Goal: Task Accomplishment & Management: Manage account settings

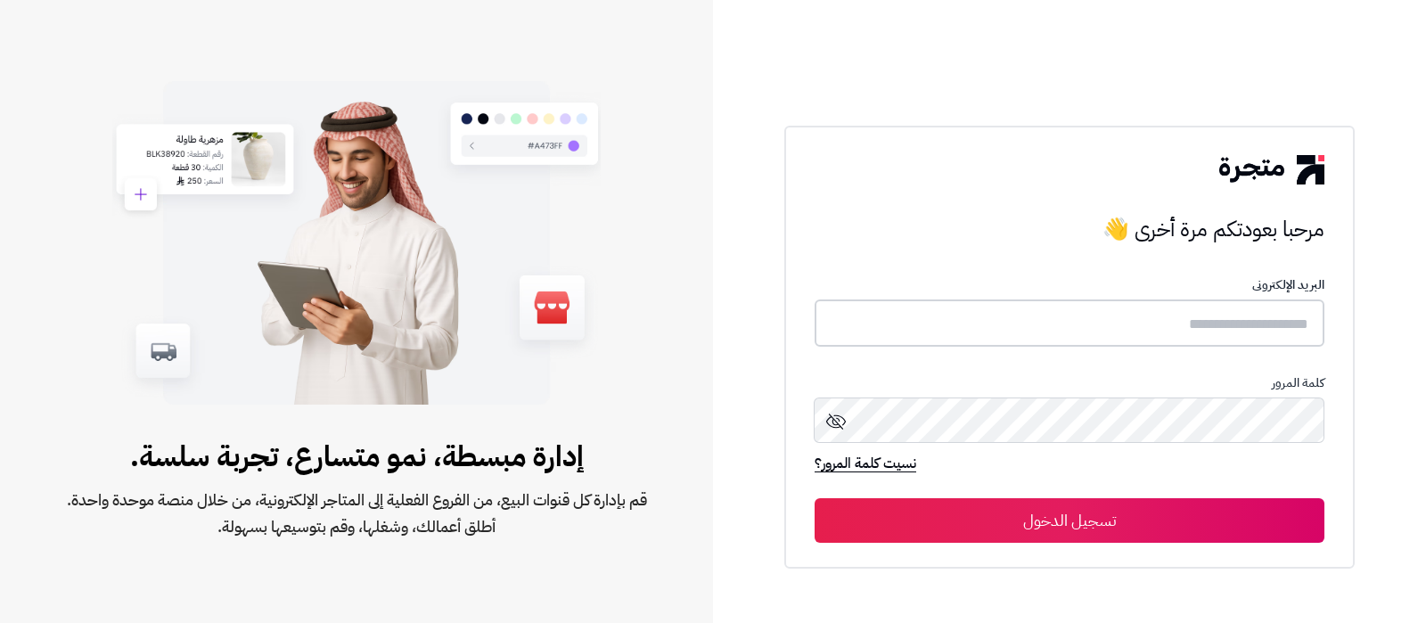
type input "**********"
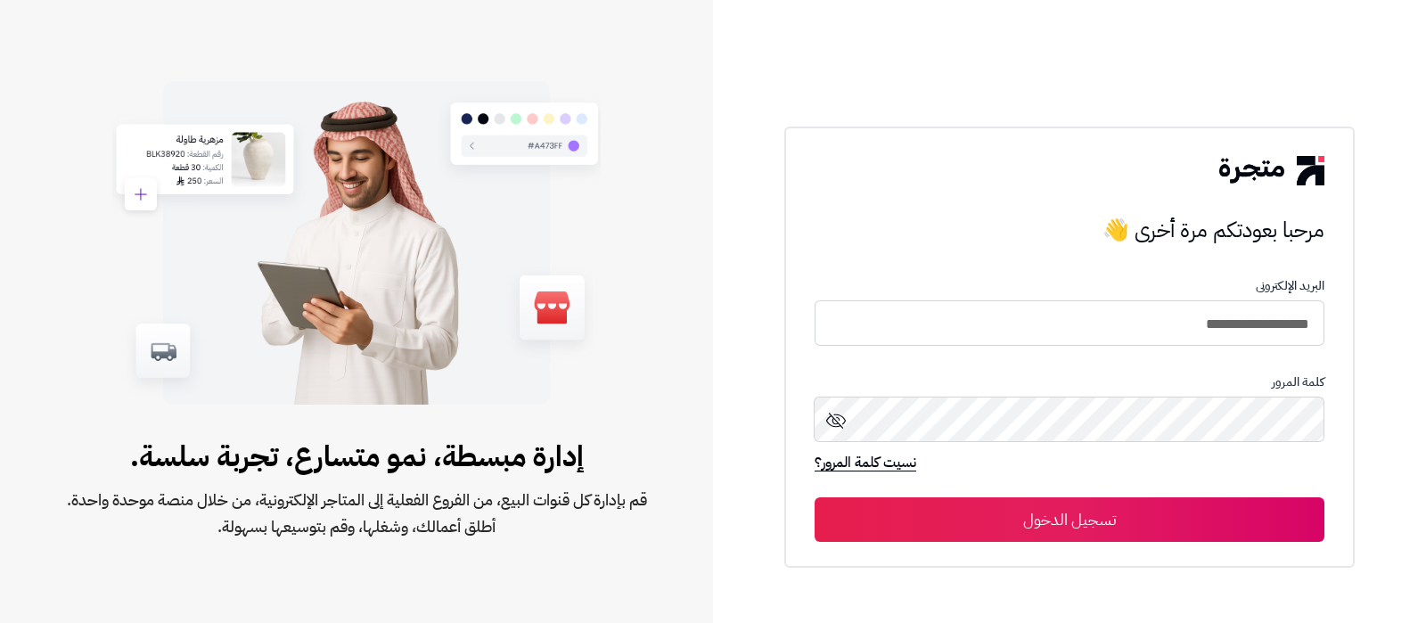
click at [1054, 518] on button "تسجيل الدخول" at bounding box center [1070, 519] width 510 height 45
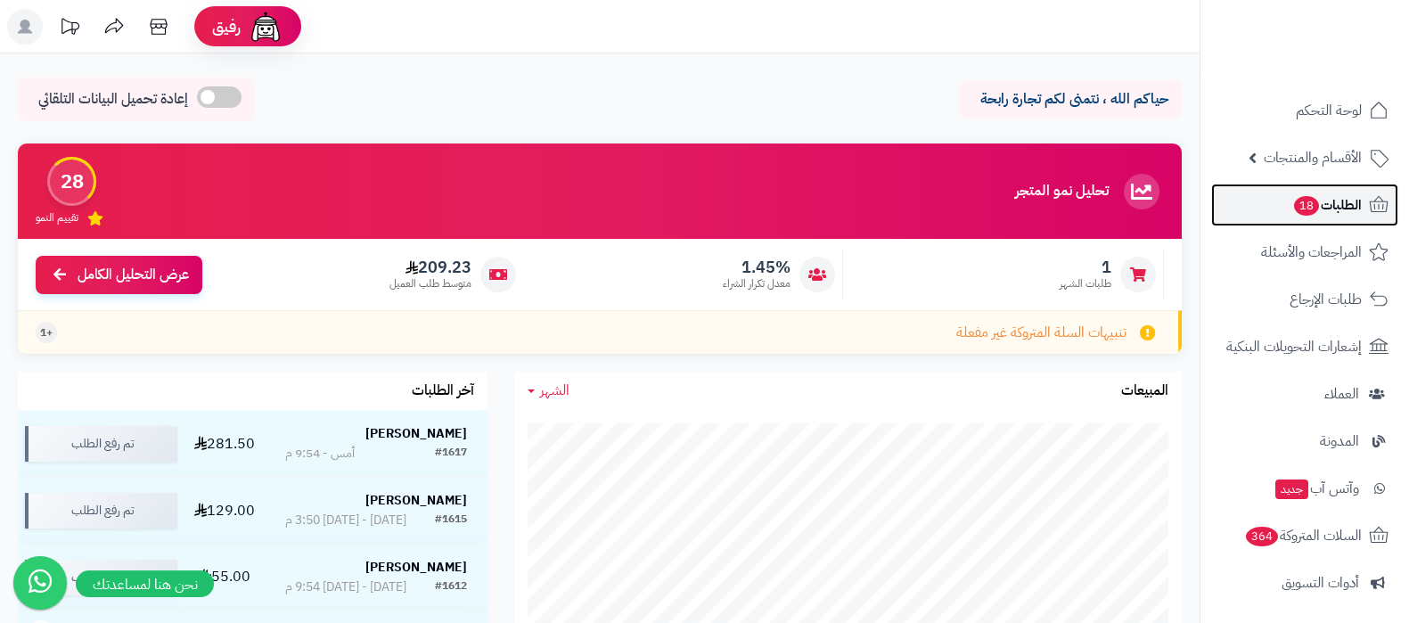
click at [1258, 213] on link "الطلبات 18" at bounding box center [1304, 205] width 187 height 43
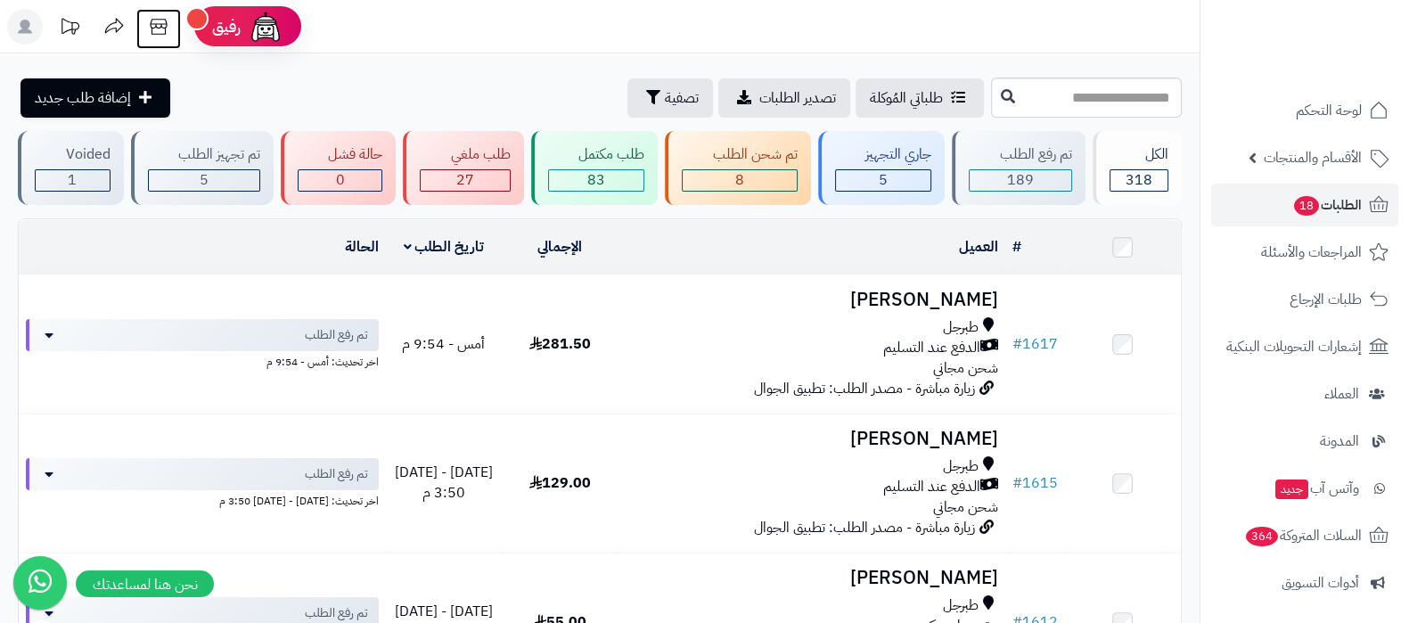
click at [160, 33] on icon at bounding box center [158, 27] width 17 height 16
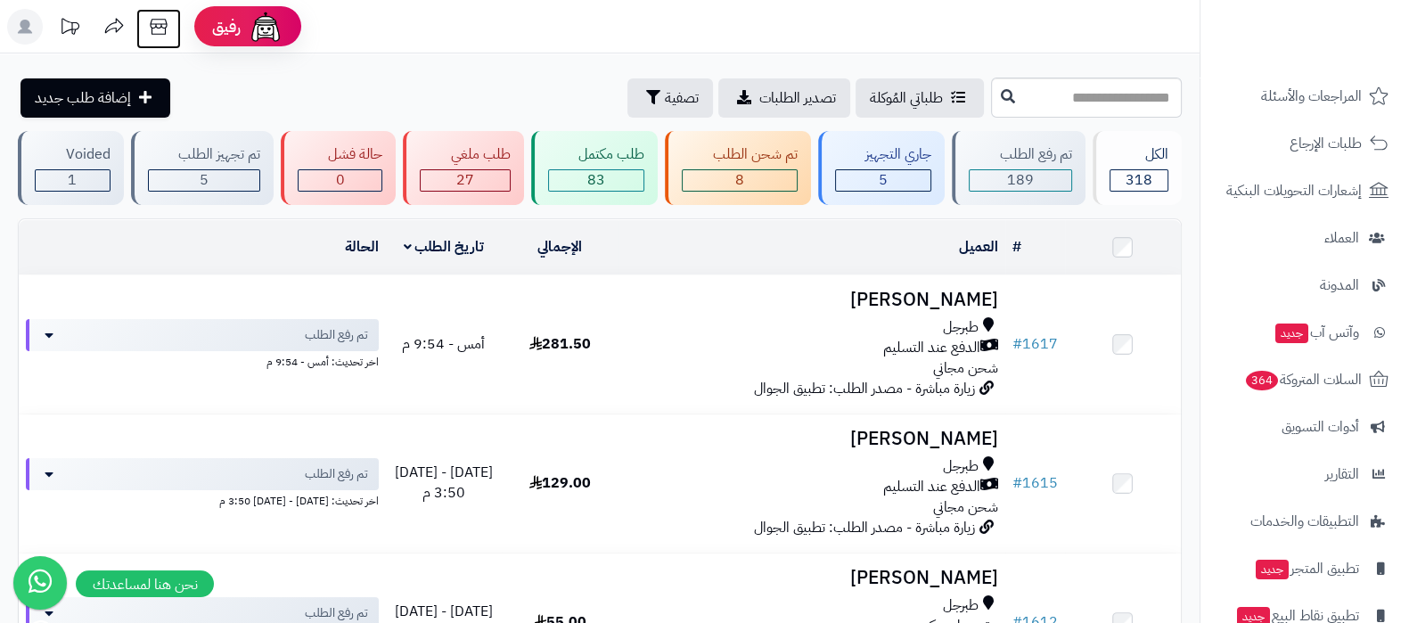
scroll to position [240, 0]
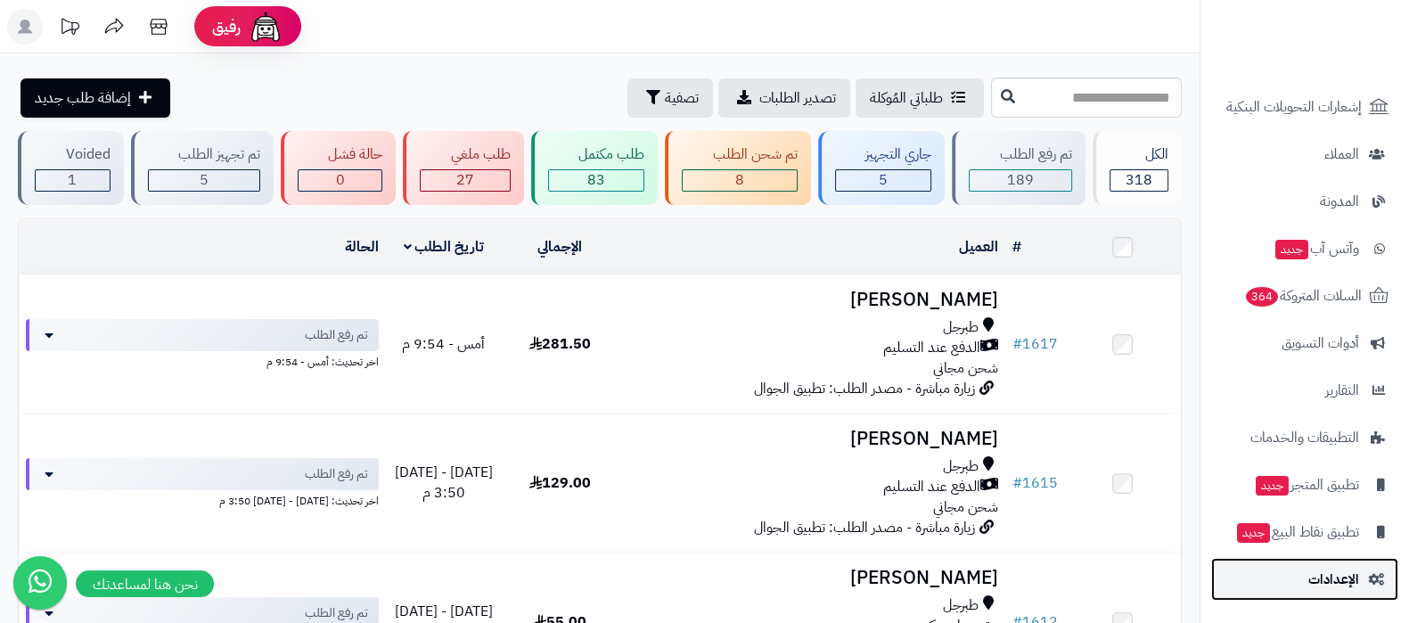
click at [1322, 585] on span "الإعدادات" at bounding box center [1333, 579] width 51 height 25
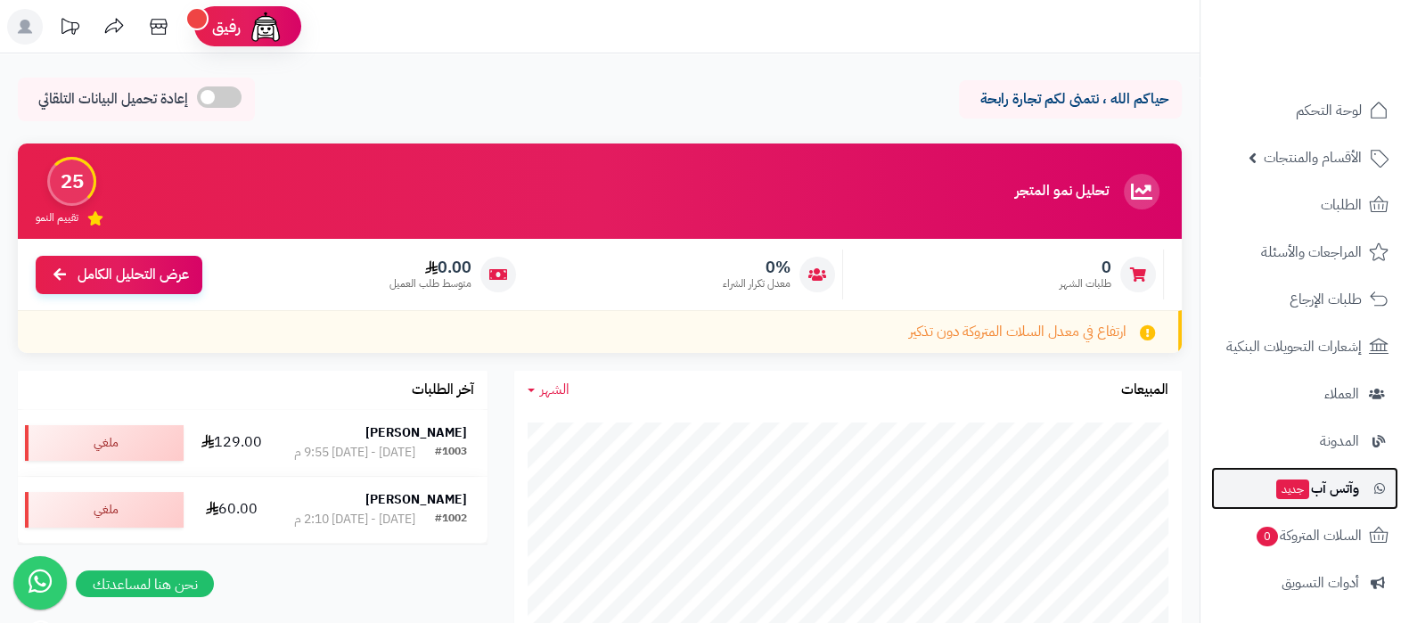
click at [1308, 477] on span "وآتس آب جديد" at bounding box center [1317, 488] width 85 height 25
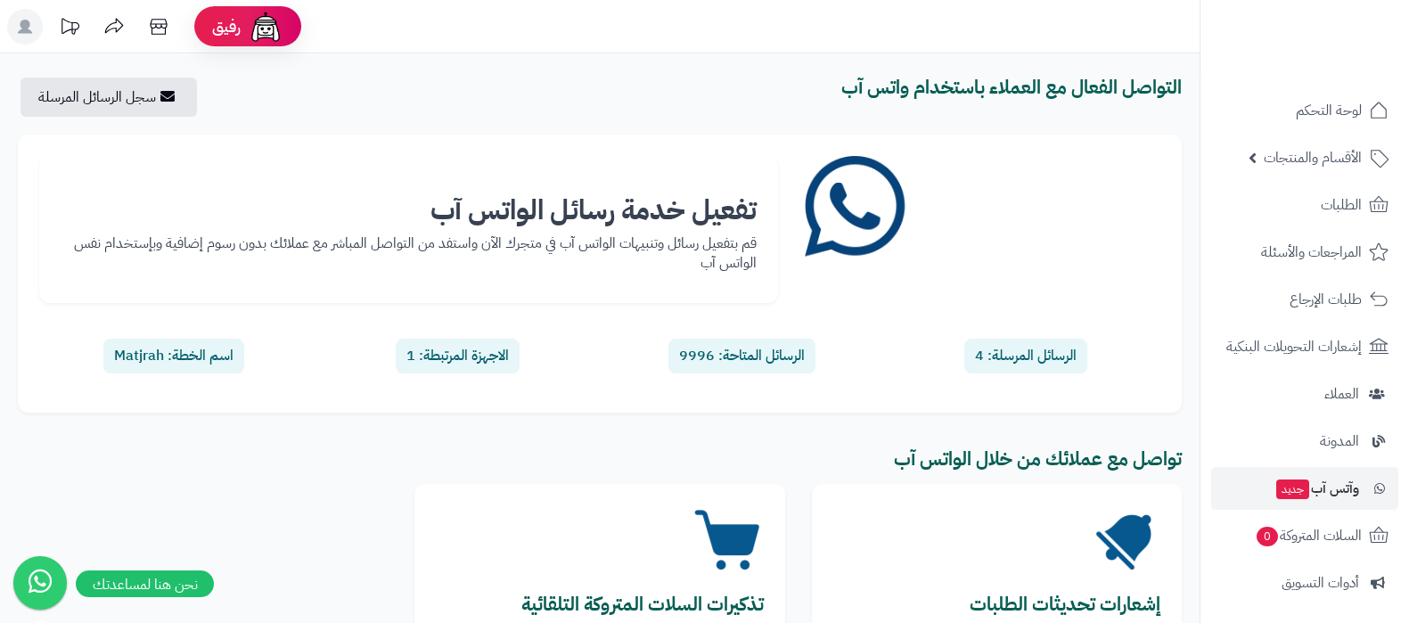
click at [60, 70] on div "التواصل الفعال مع العملاء باستخدام واتس آب سجل الرسائل المرسلة تفعيل خدمة رسائل…" at bounding box center [600, 412] width 1200 height 719
click at [61, 88] on link "سجل الرسائل المرسلة" at bounding box center [104, 97] width 169 height 39
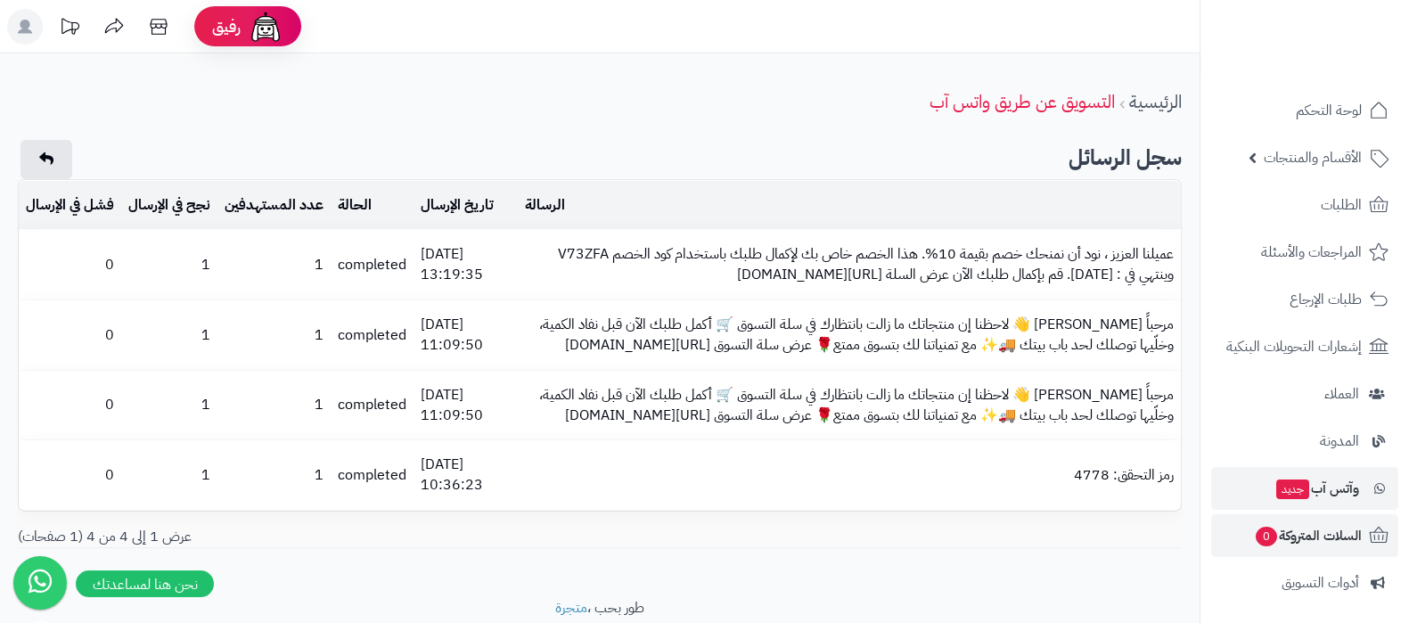
scroll to position [240, 0]
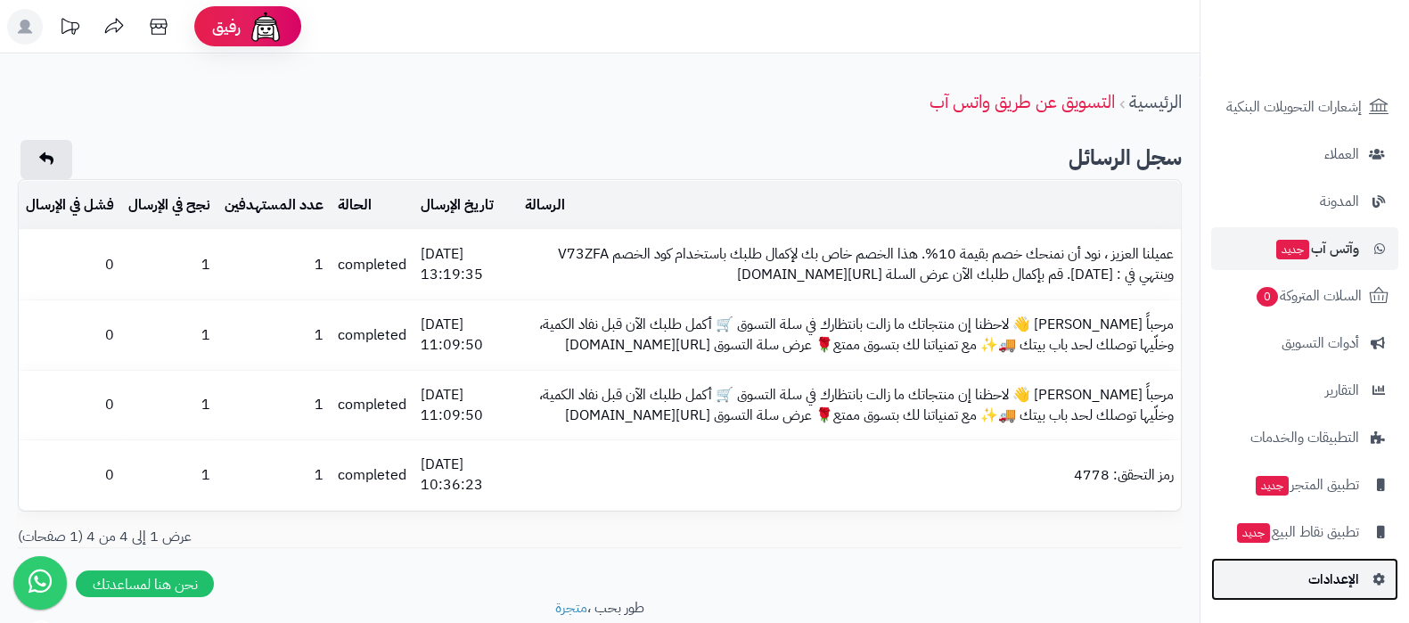
click at [1353, 568] on span "الإعدادات" at bounding box center [1333, 579] width 51 height 25
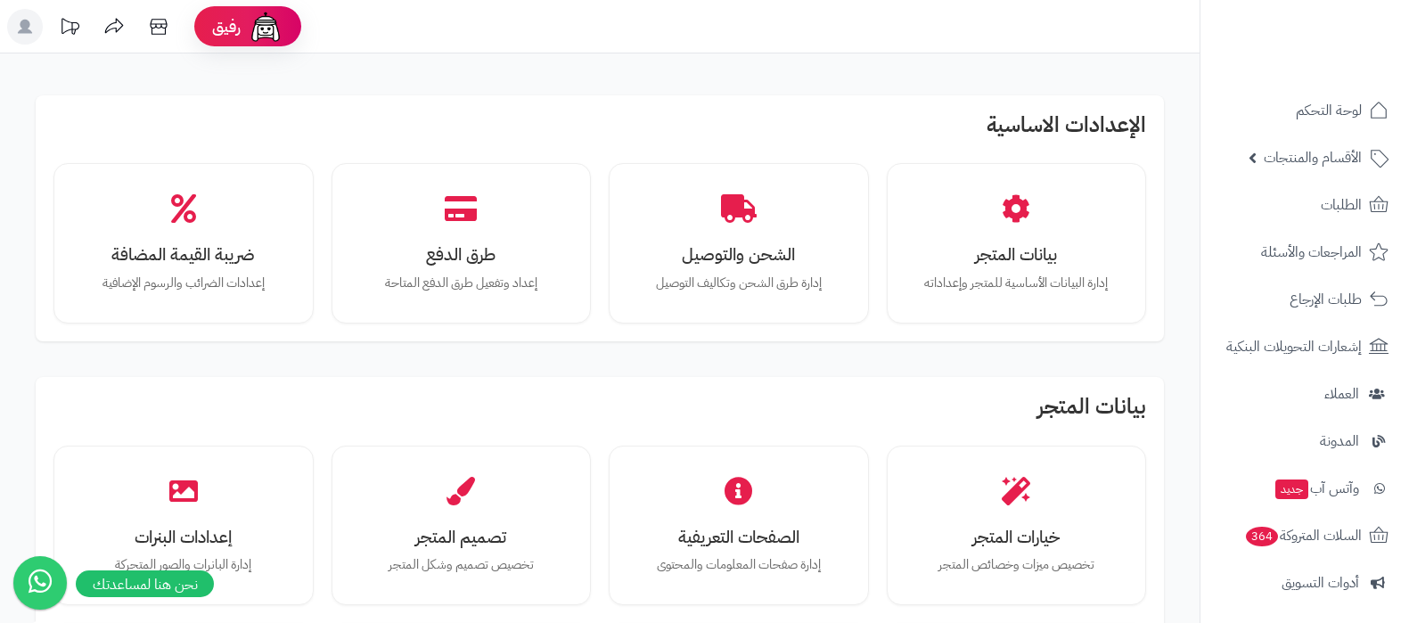
click at [740, 283] on p "إدارة طرق الشحن وتكاليف التوصيل" at bounding box center [739, 284] width 198 height 20
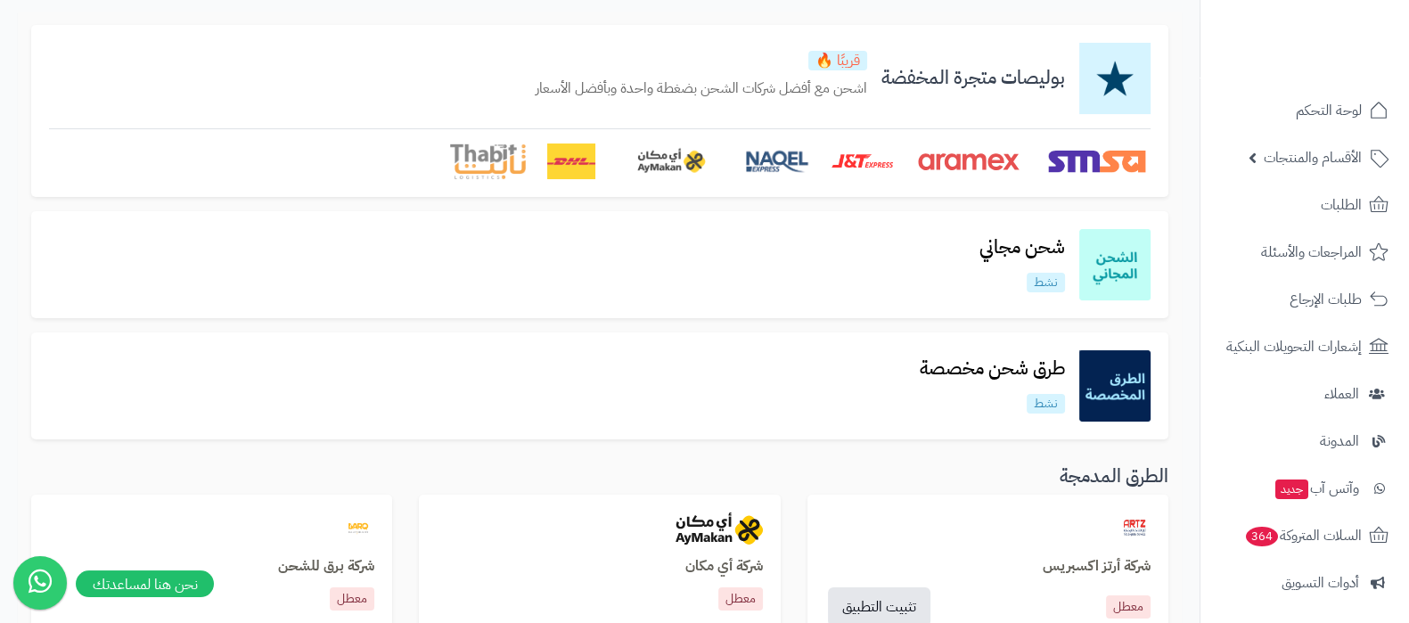
scroll to position [222, 0]
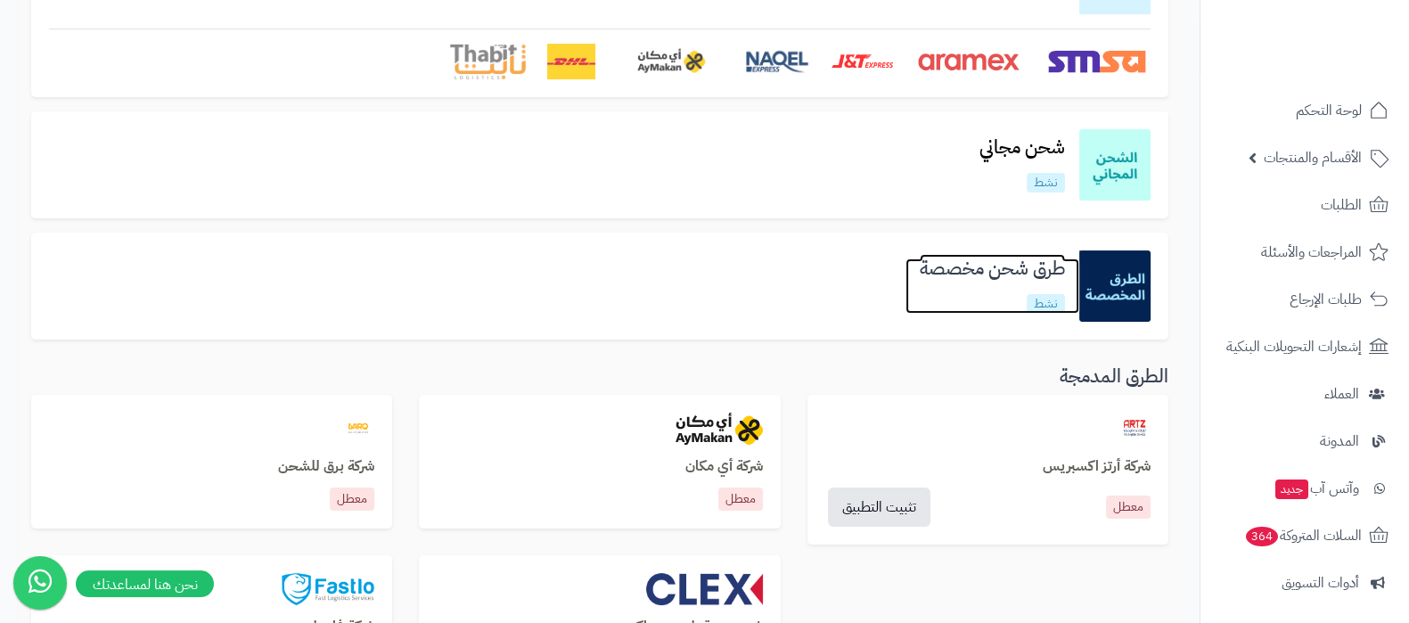
click at [976, 275] on h3 "طرق شحن مخصصة" at bounding box center [993, 268] width 174 height 20
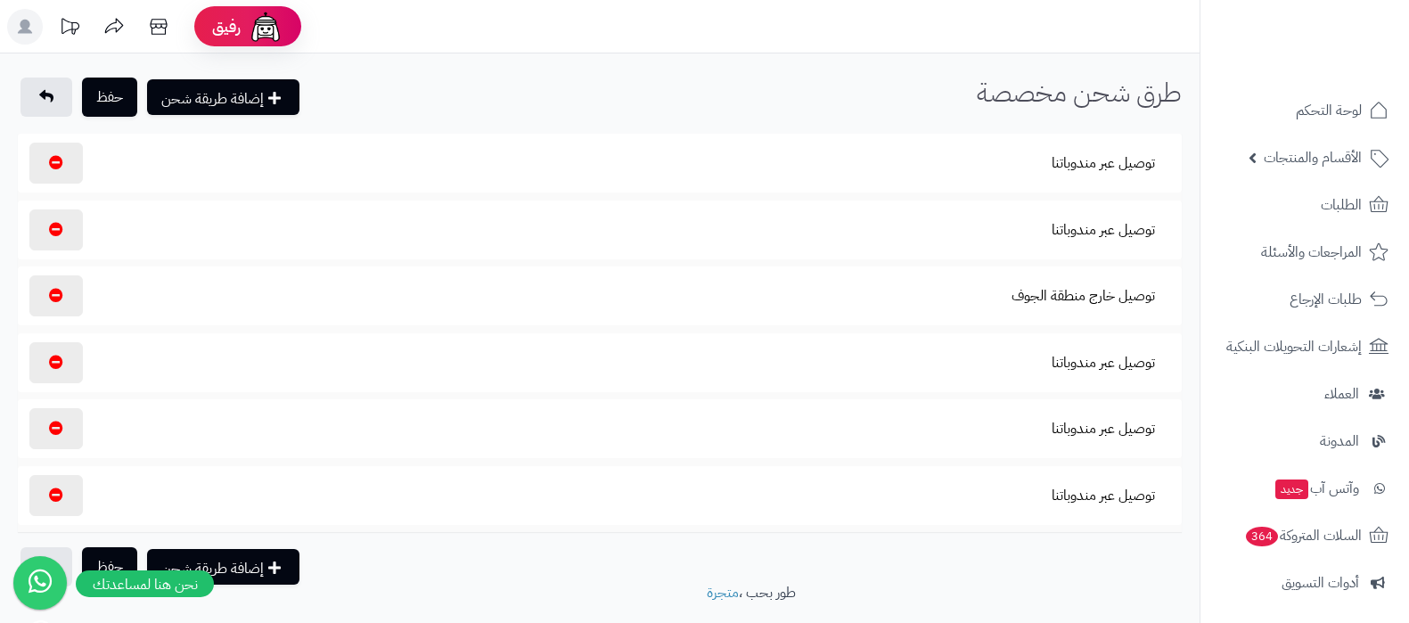
select select "****"
select select
click at [1086, 170] on button "توصيل عبر مندوباتنا" at bounding box center [1104, 162] width 134 height 41
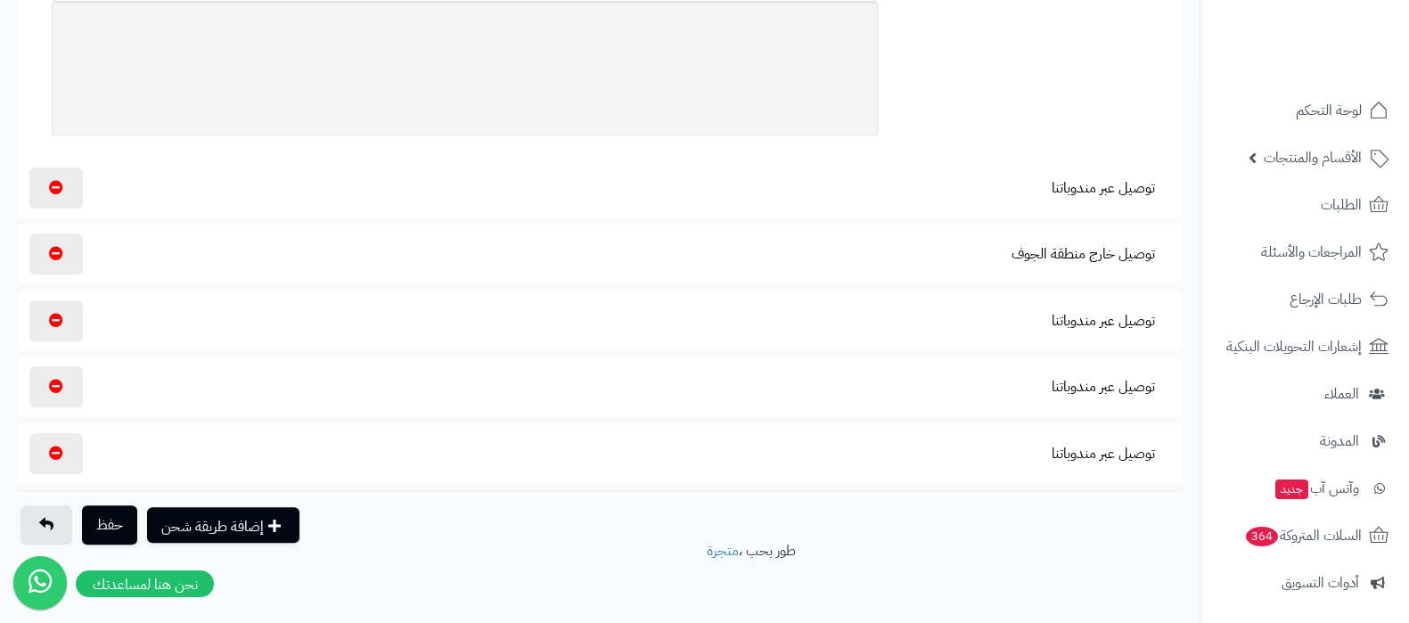
scroll to position [1101, 0]
click at [1102, 189] on button "توصيل عبر مندوباتنا" at bounding box center [1104, 185] width 134 height 41
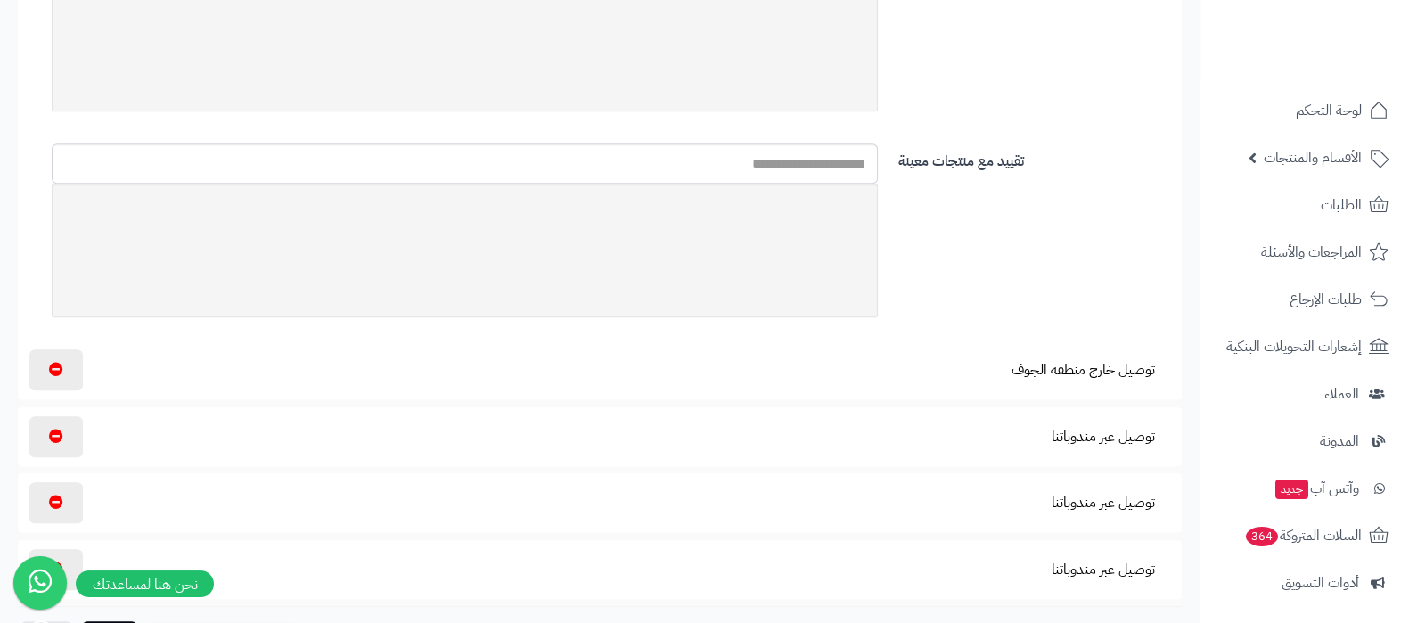
scroll to position [2157, 0]
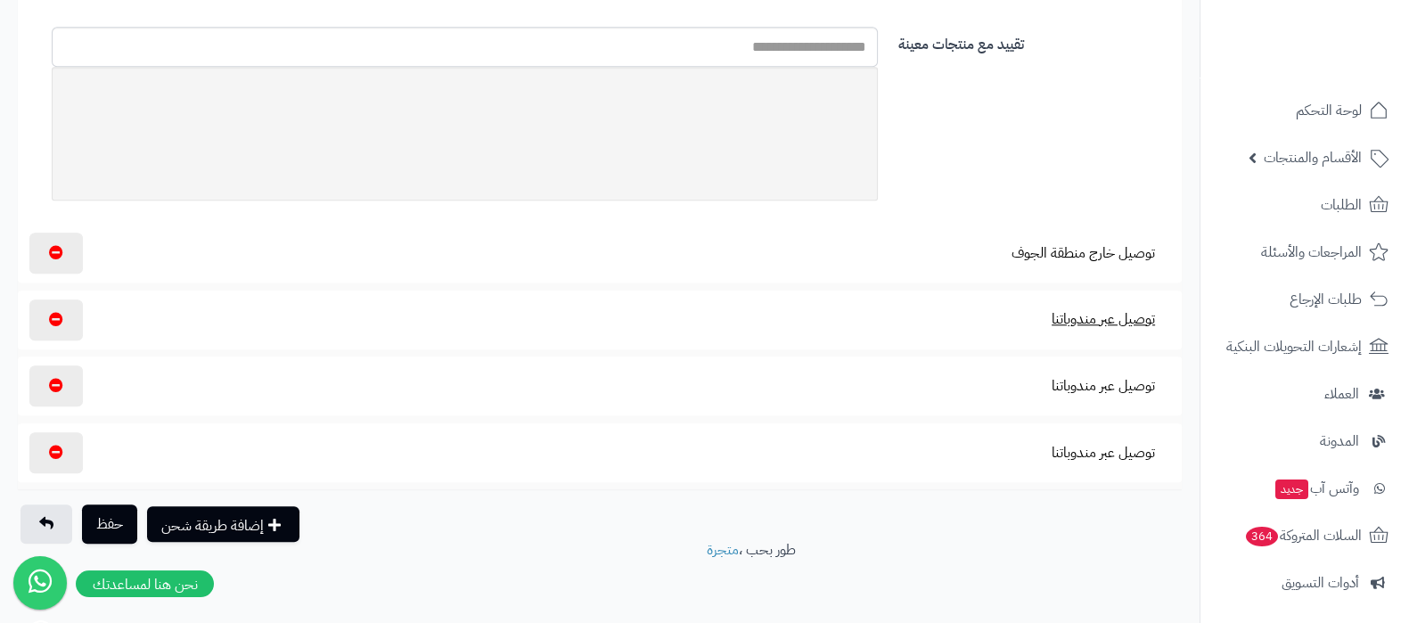
click at [1086, 318] on button "توصيل عبر مندوباتنا" at bounding box center [1104, 319] width 134 height 41
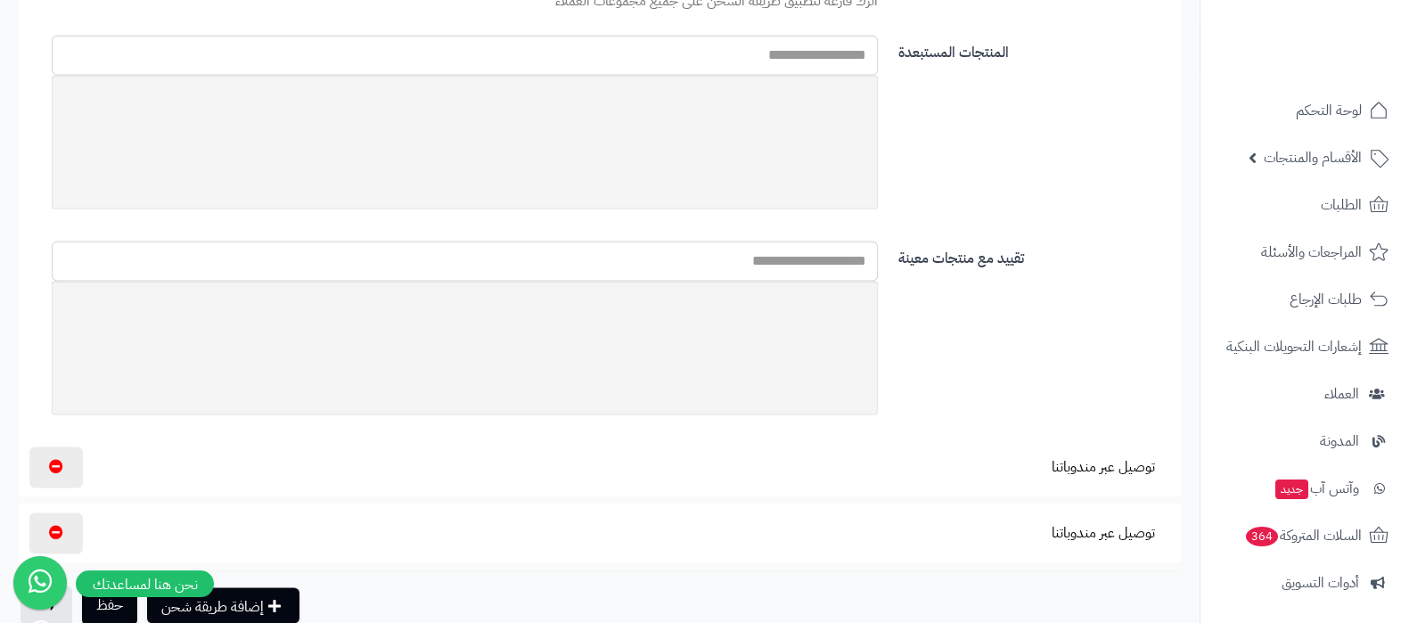
scroll to position [3211, 0]
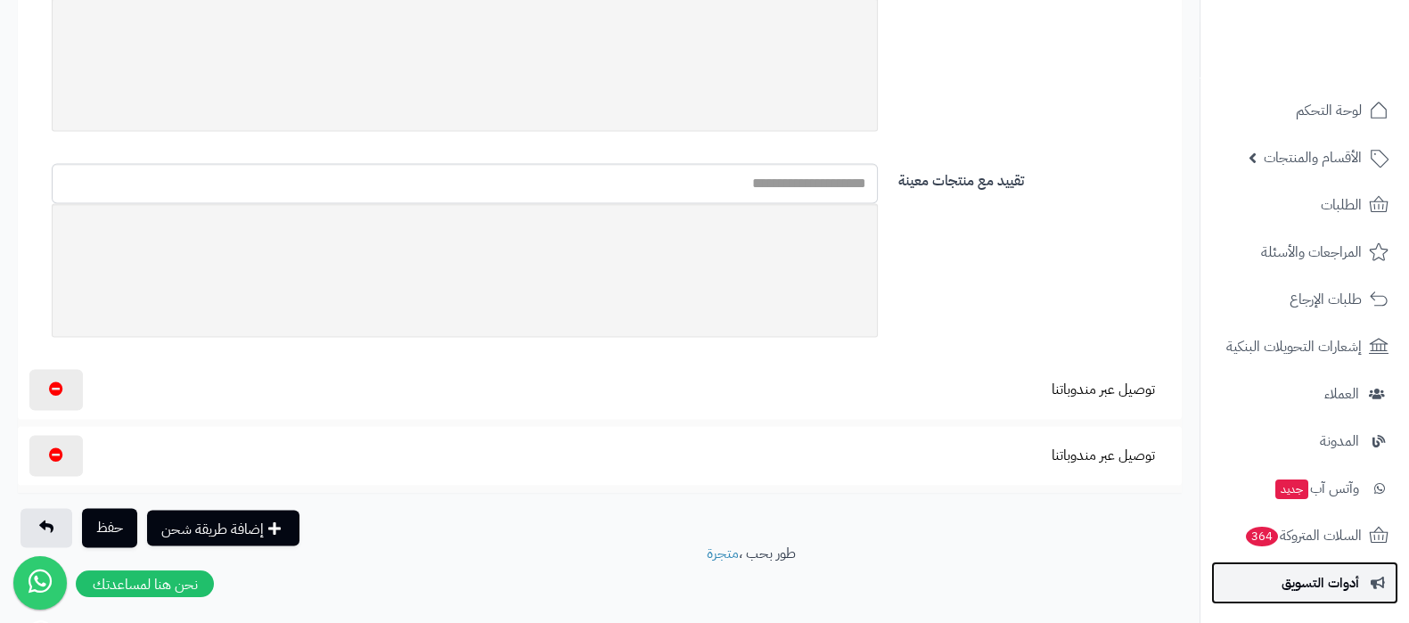
click at [1333, 581] on span "أدوات التسويق" at bounding box center [1321, 582] width 78 height 25
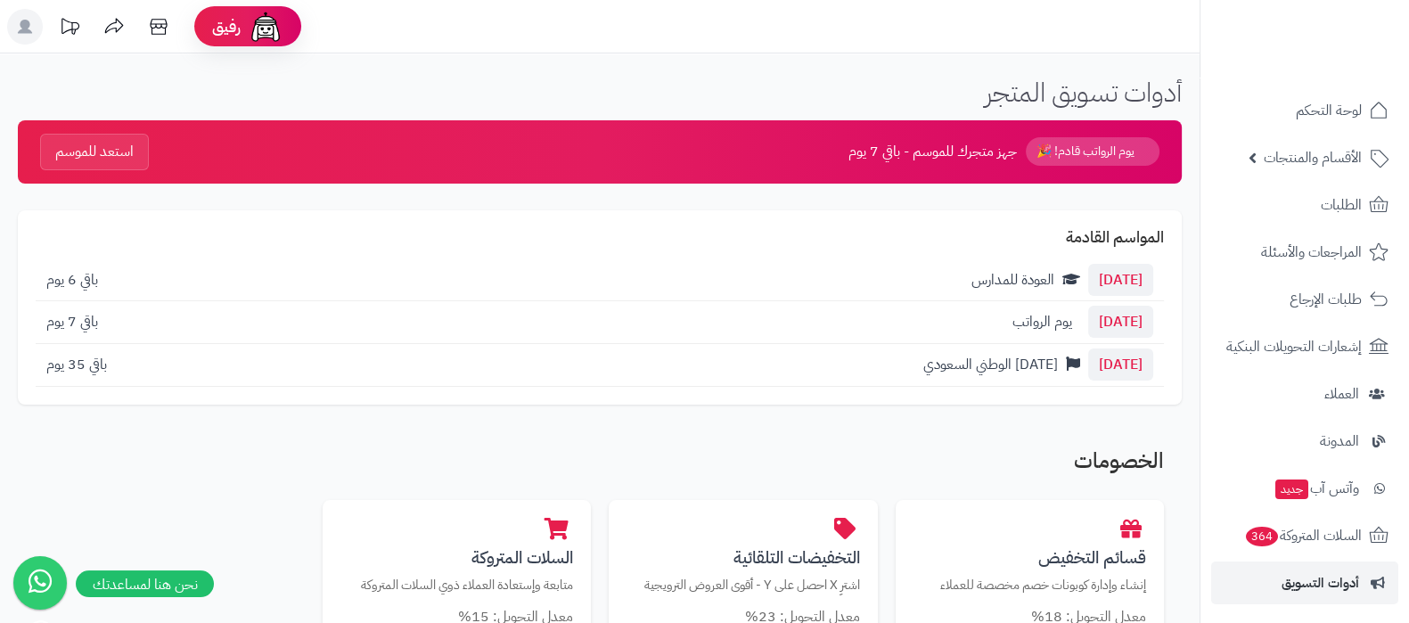
scroll to position [240, 0]
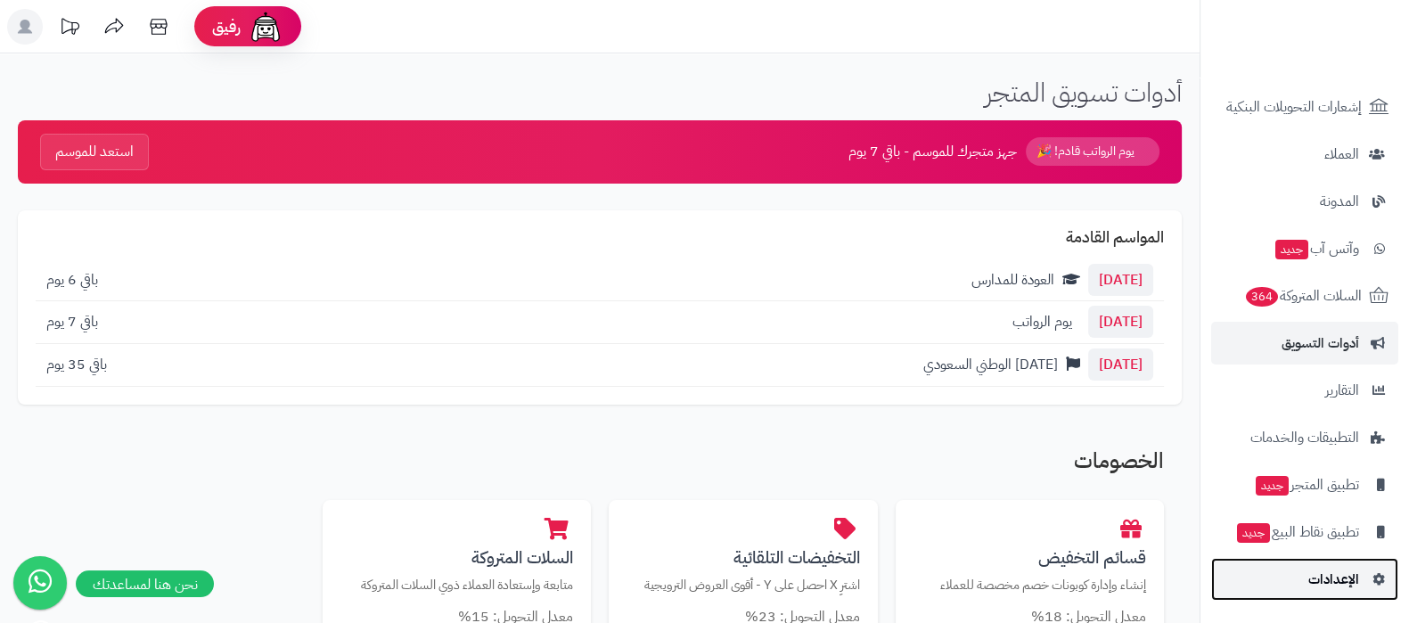
click at [1302, 579] on link "الإعدادات" at bounding box center [1304, 579] width 187 height 43
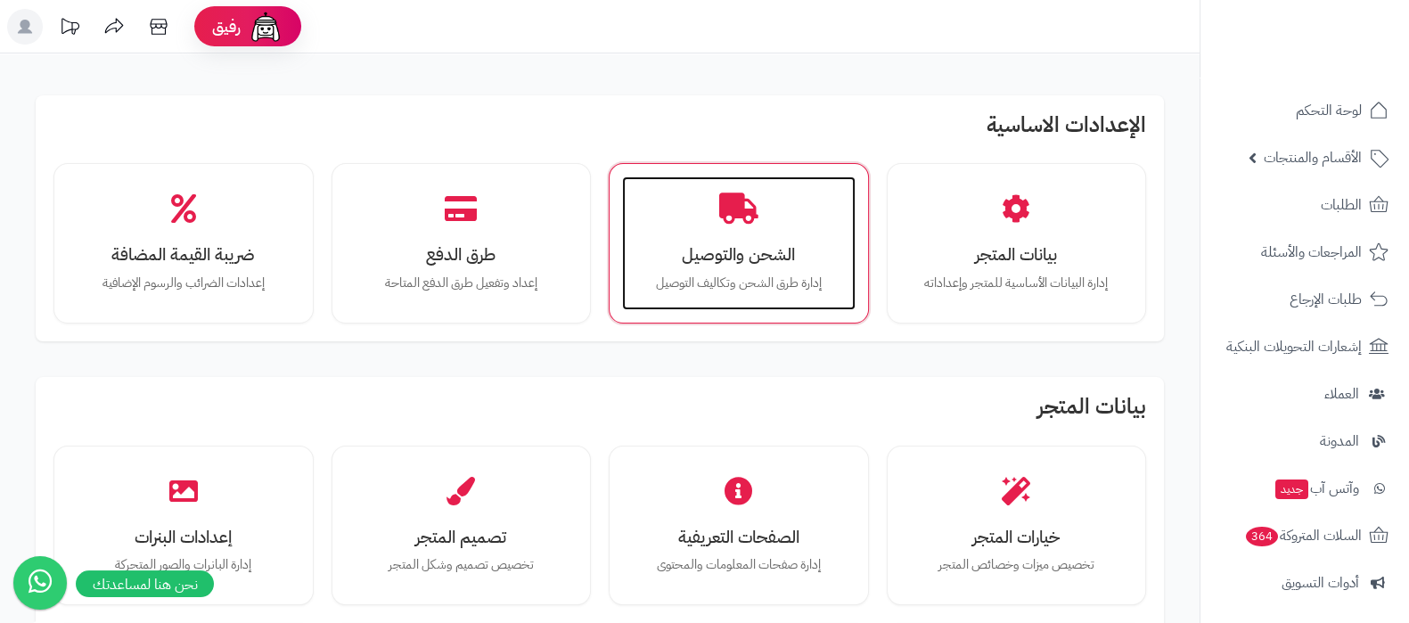
click at [711, 225] on div "الشحن والتوصيل إدارة طرق الشحن وتكاليف التوصيل" at bounding box center [739, 243] width 234 height 134
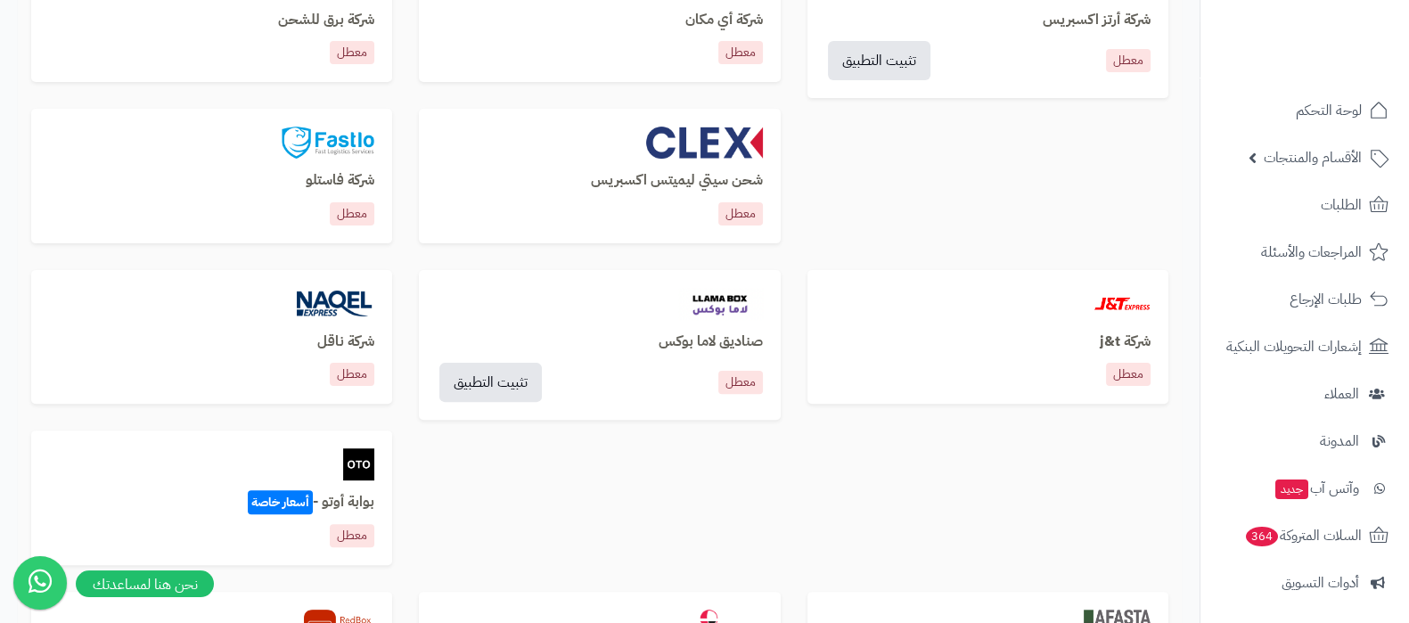
scroll to position [779, 0]
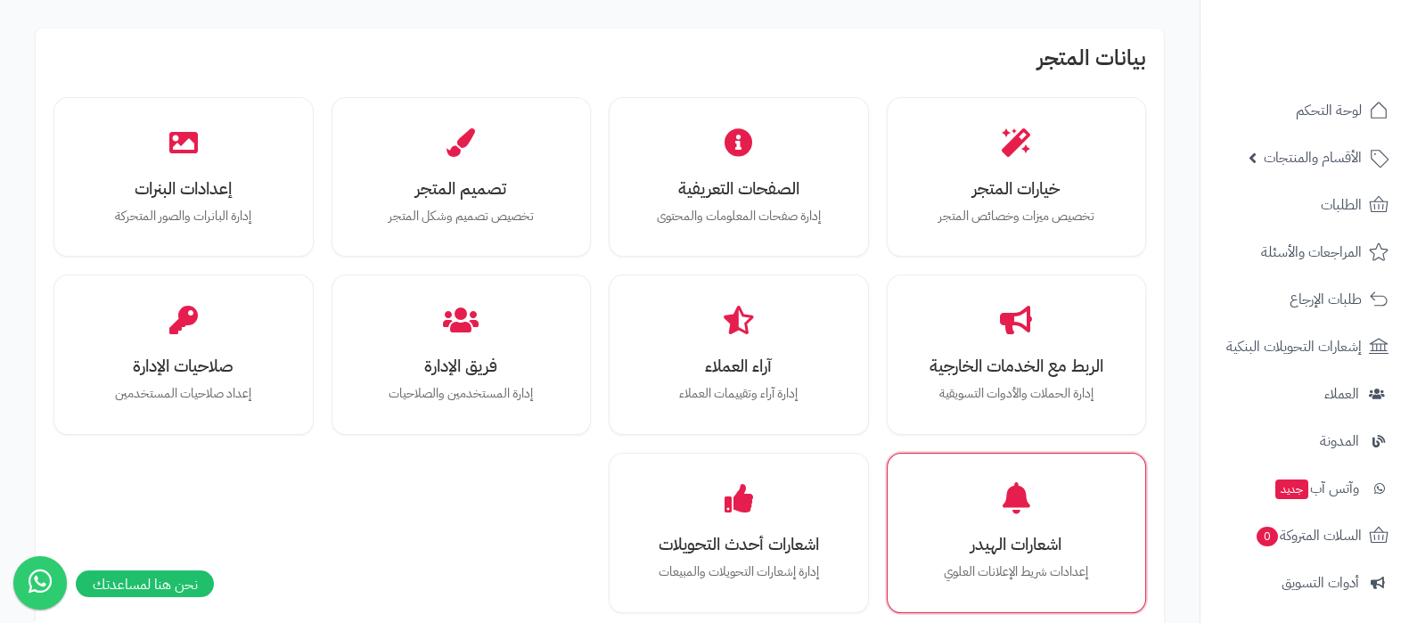
scroll to position [445, 0]
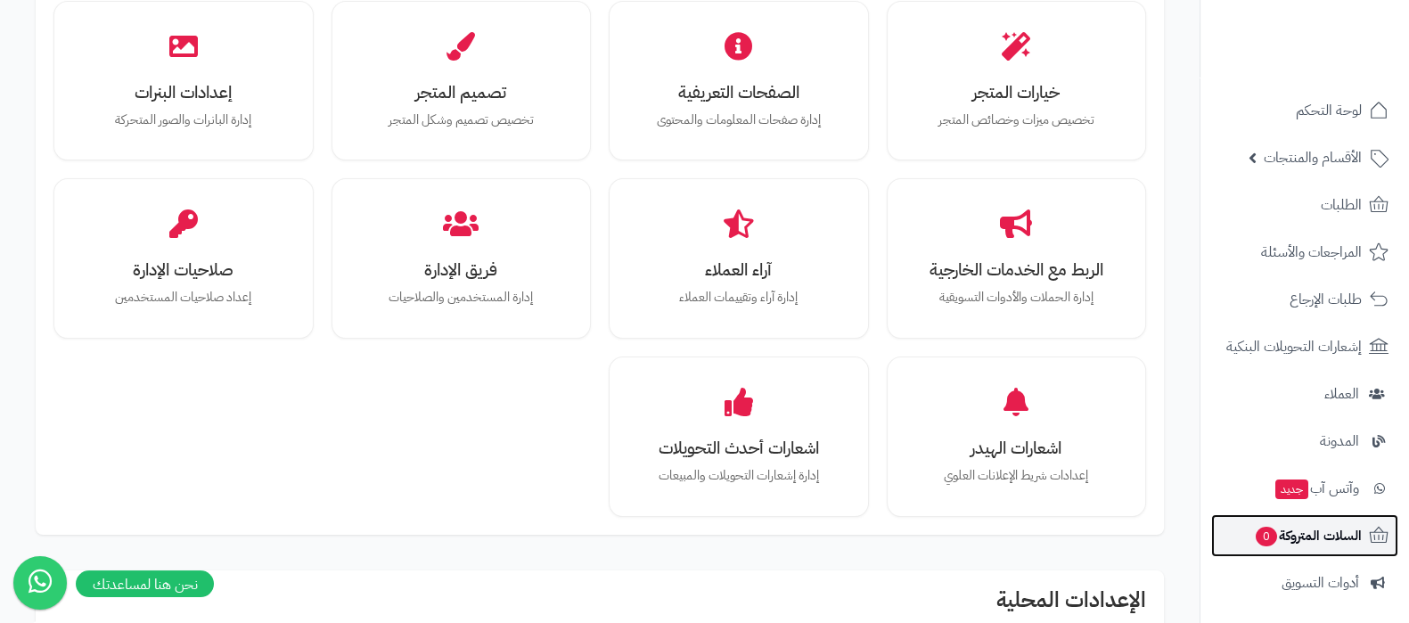
click at [1291, 527] on span "السلات المتروكة 0" at bounding box center [1308, 535] width 108 height 25
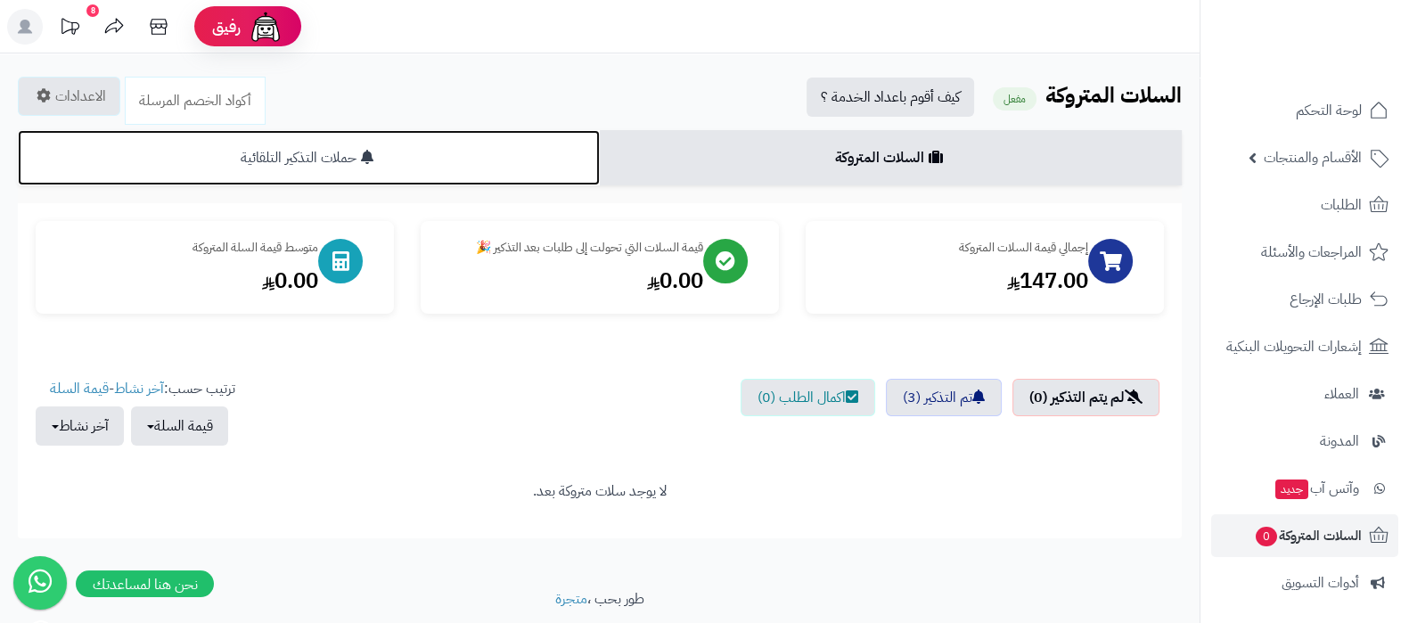
click at [396, 163] on link "حملات التذكير التلقائية" at bounding box center [309, 157] width 582 height 55
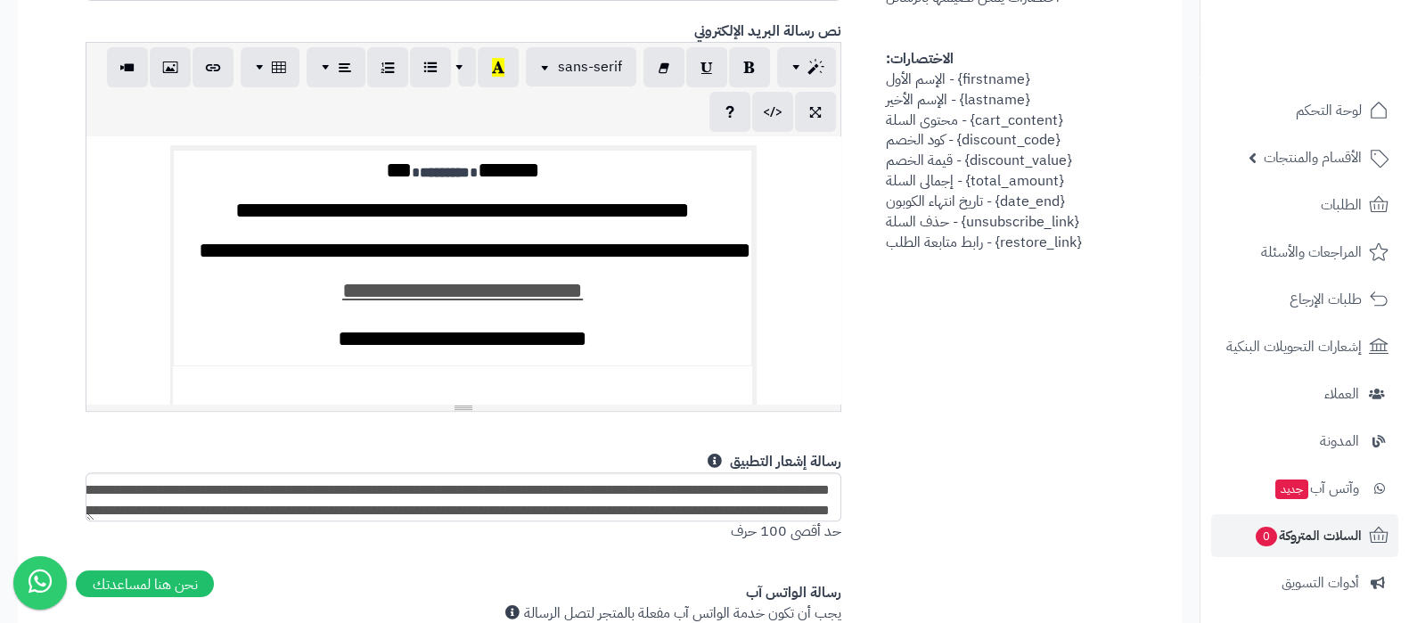
scroll to position [668, 0]
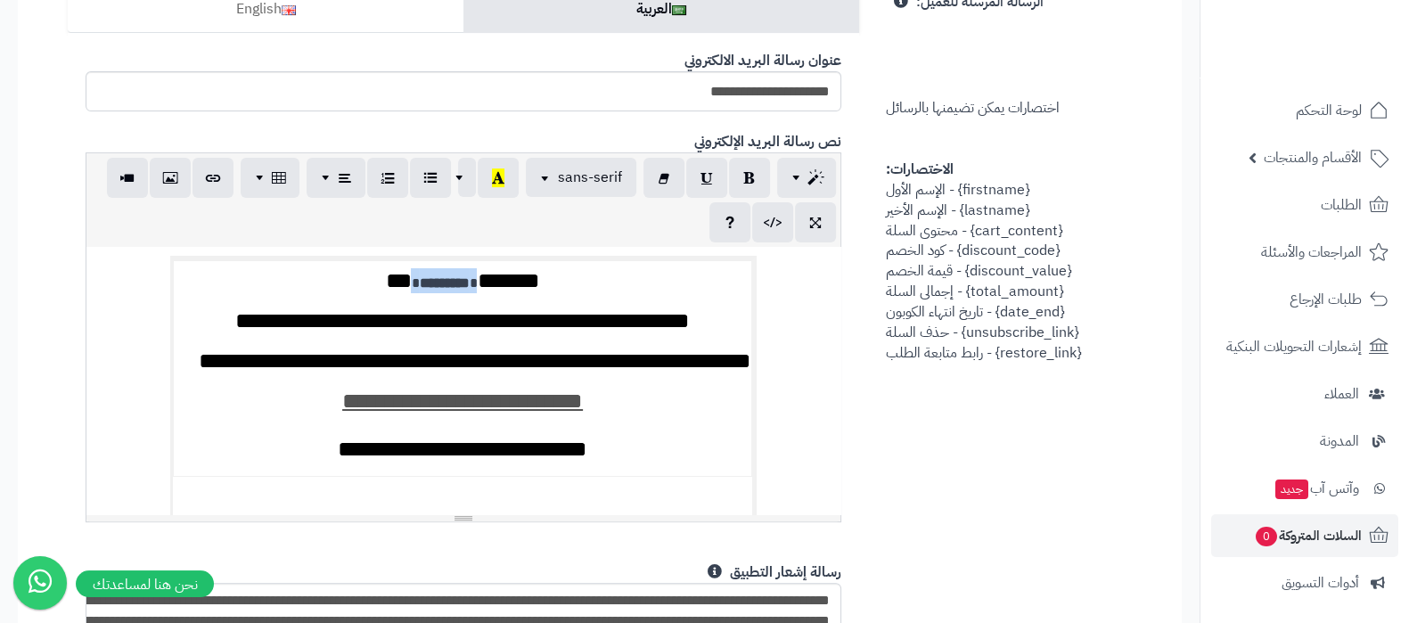
drag, startPoint x: 426, startPoint y: 284, endPoint x: 499, endPoint y: 283, distance: 73.1
click at [477, 283] on span "* ********* *" at bounding box center [444, 282] width 66 height 13
drag, startPoint x: 1033, startPoint y: 185, endPoint x: 958, endPoint y: 188, distance: 74.9
click at [958, 188] on div "الرسالة المرسلة للعميل: اختصارات يمكن تضيمنها بالرسائل الاختصارات: {firstname} …" at bounding box center [1009, 174] width 273 height 378
copy span "{firstname}"
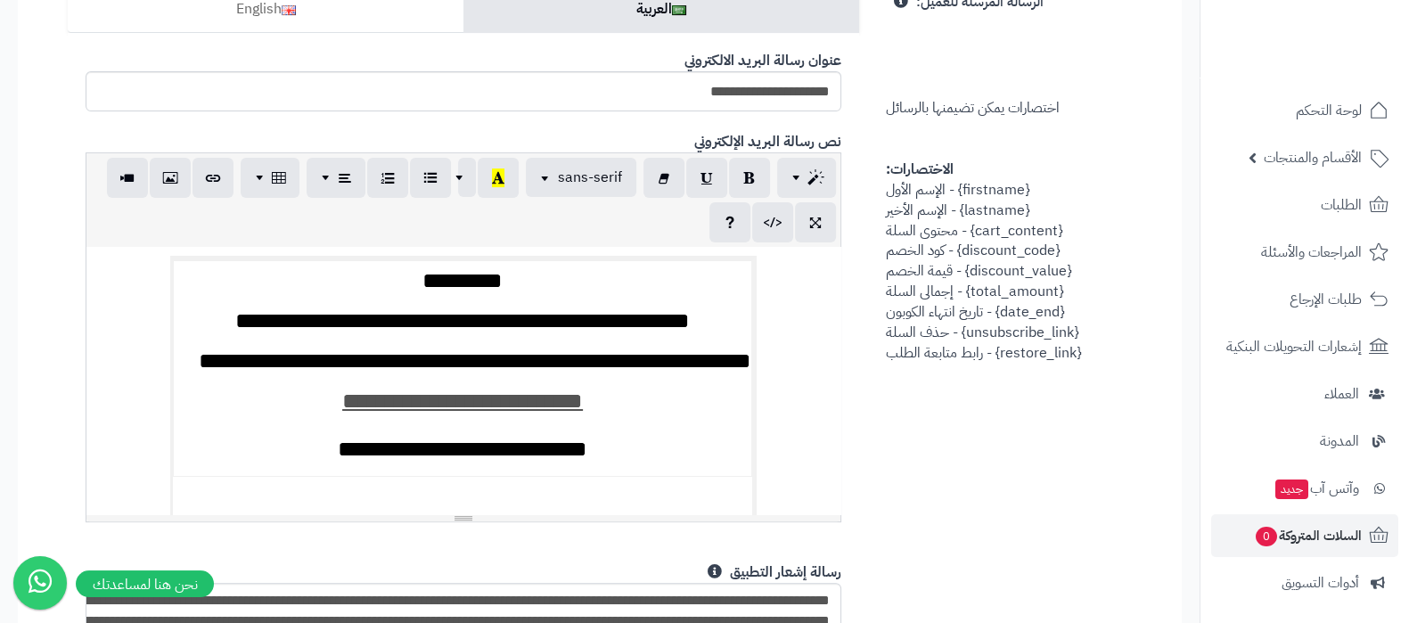
click at [462, 278] on h2 "****** **" at bounding box center [463, 280] width 578 height 24
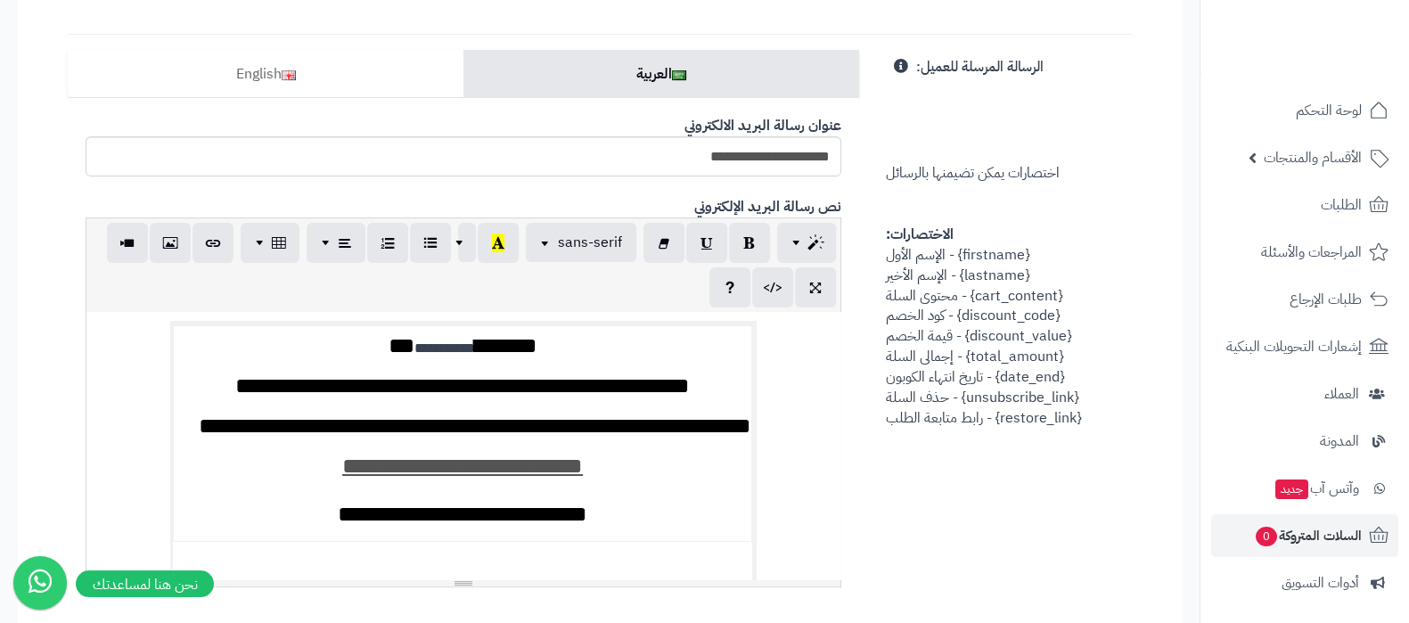
scroll to position [0, 0]
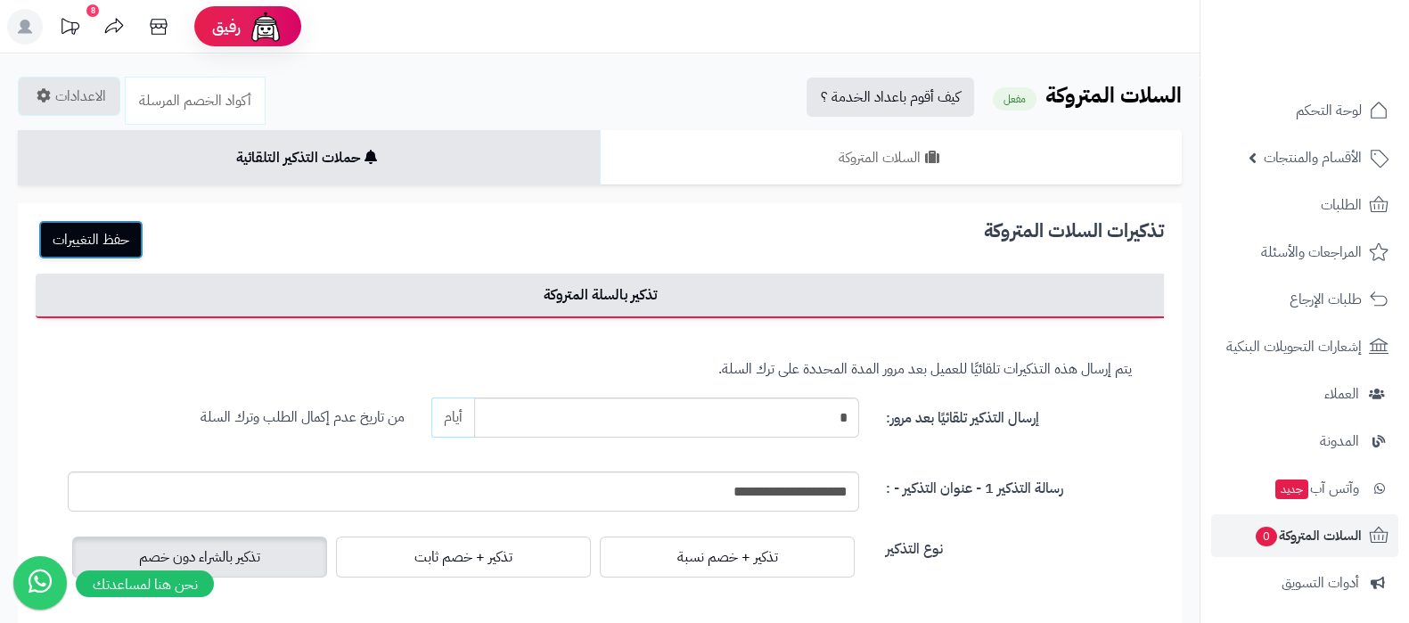
click at [102, 245] on button "حفظ التغييرات" at bounding box center [90, 239] width 105 height 39
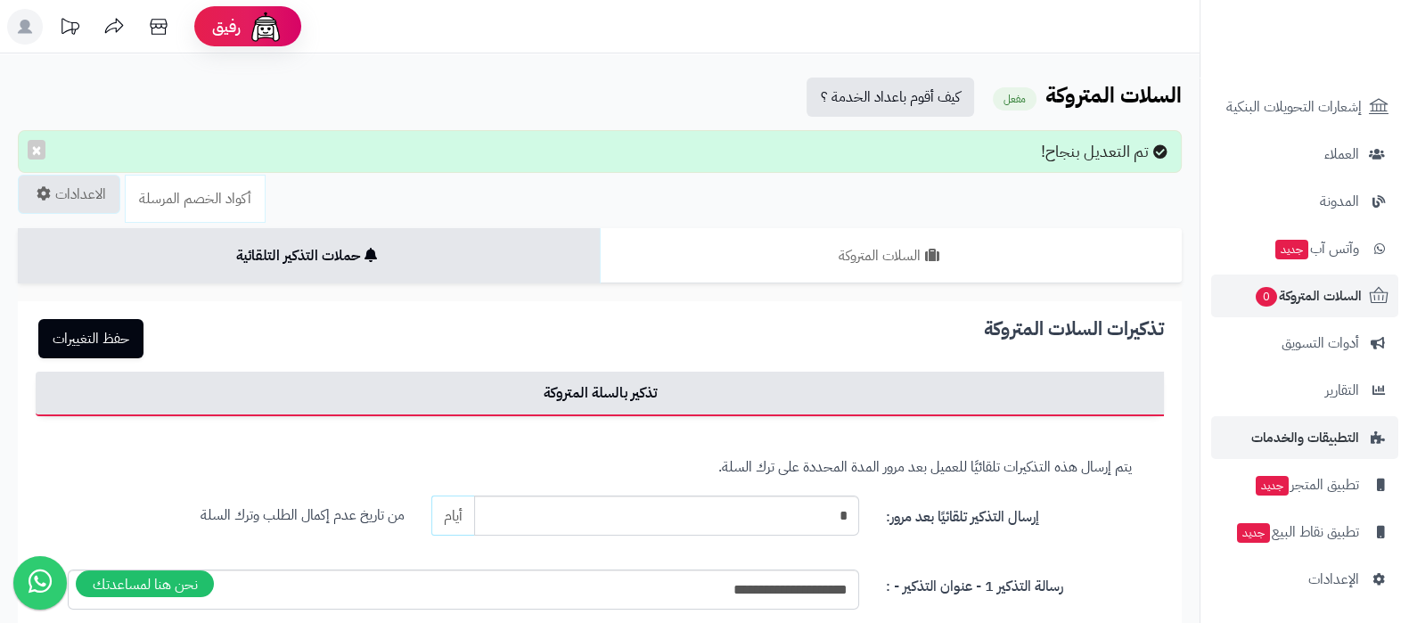
scroll to position [557, 0]
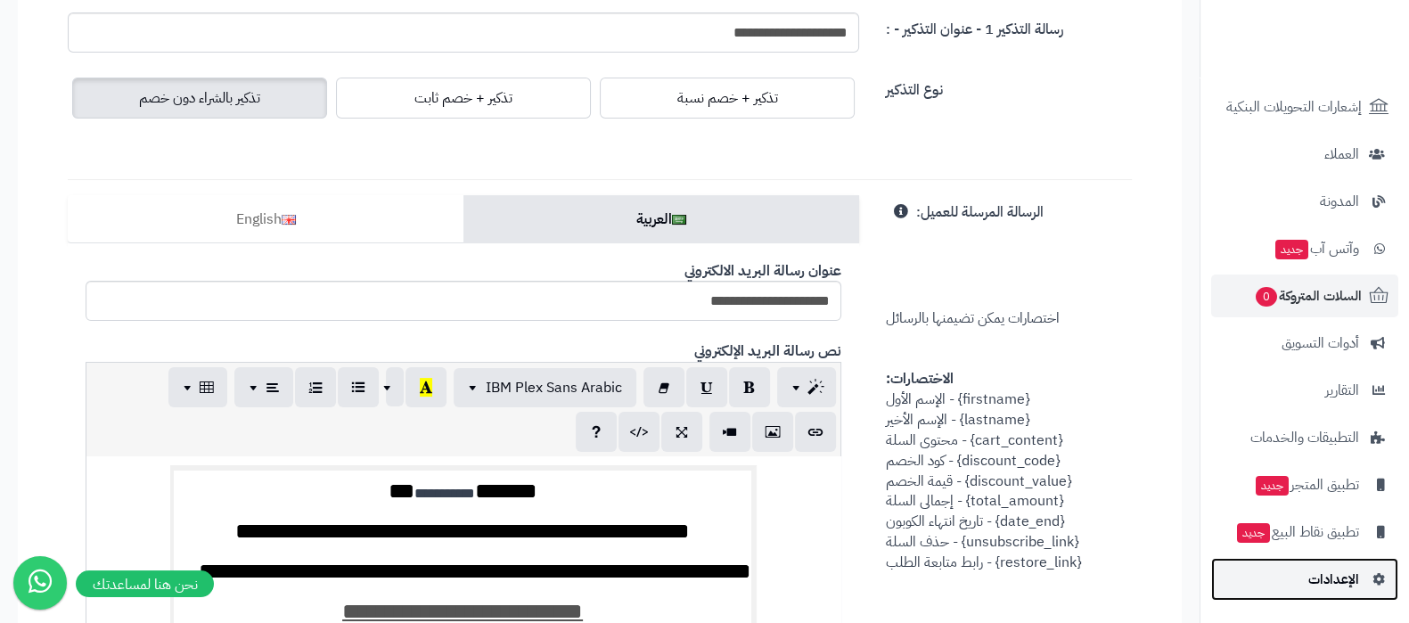
click at [1332, 586] on span "الإعدادات" at bounding box center [1333, 579] width 51 height 25
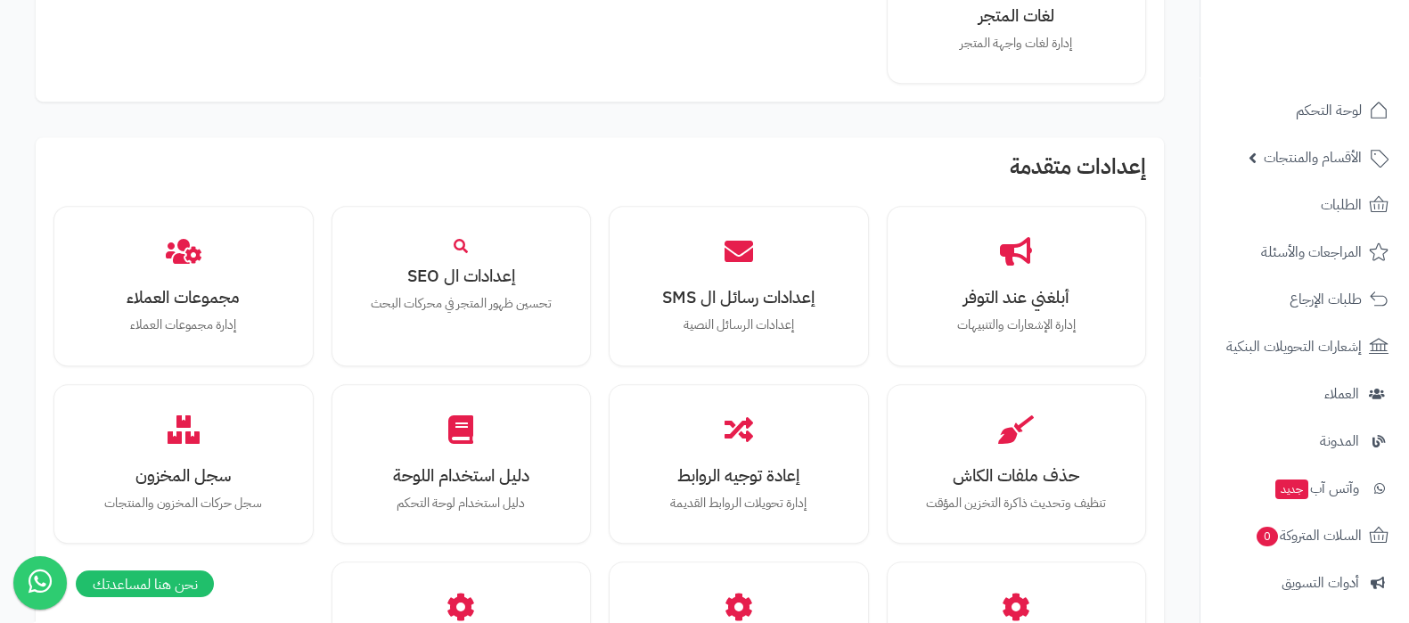
scroll to position [1648, 0]
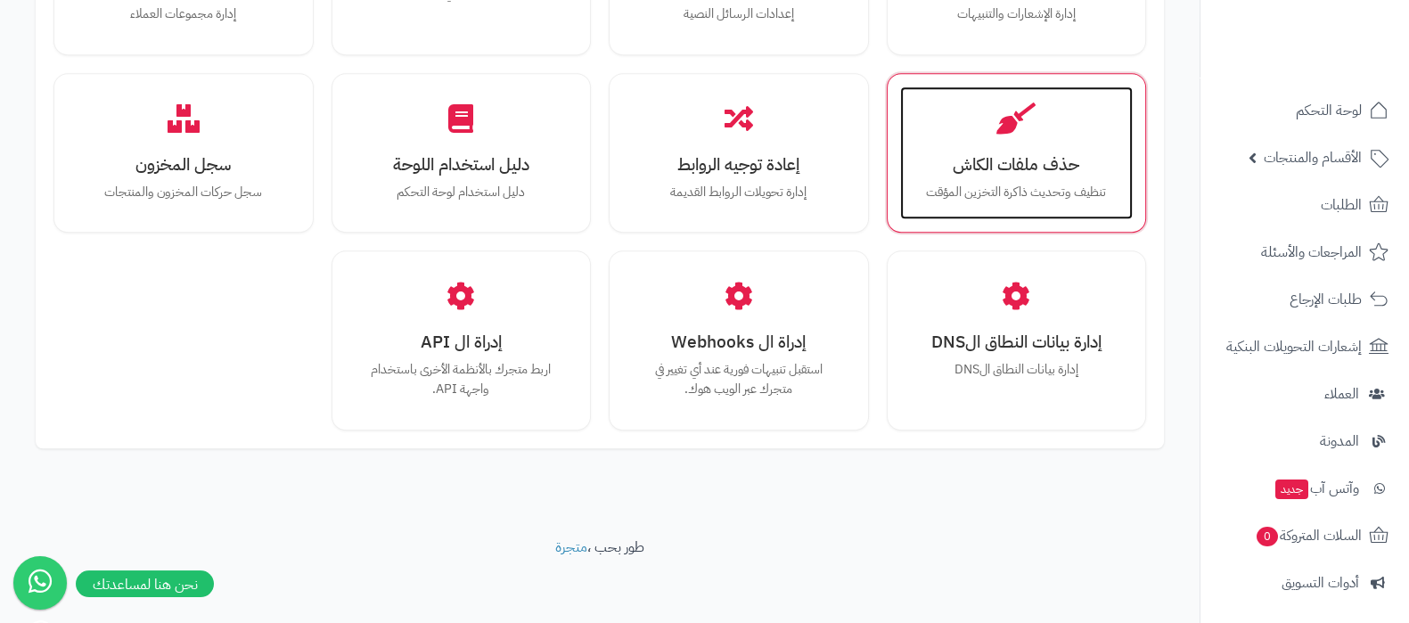
click at [1022, 176] on div "حذف ملفات الكاش تنظيف وتحديث ذاكرة التخزين المؤقت" at bounding box center [1017, 153] width 234 height 134
